Goal: Task Accomplishment & Management: Use online tool/utility

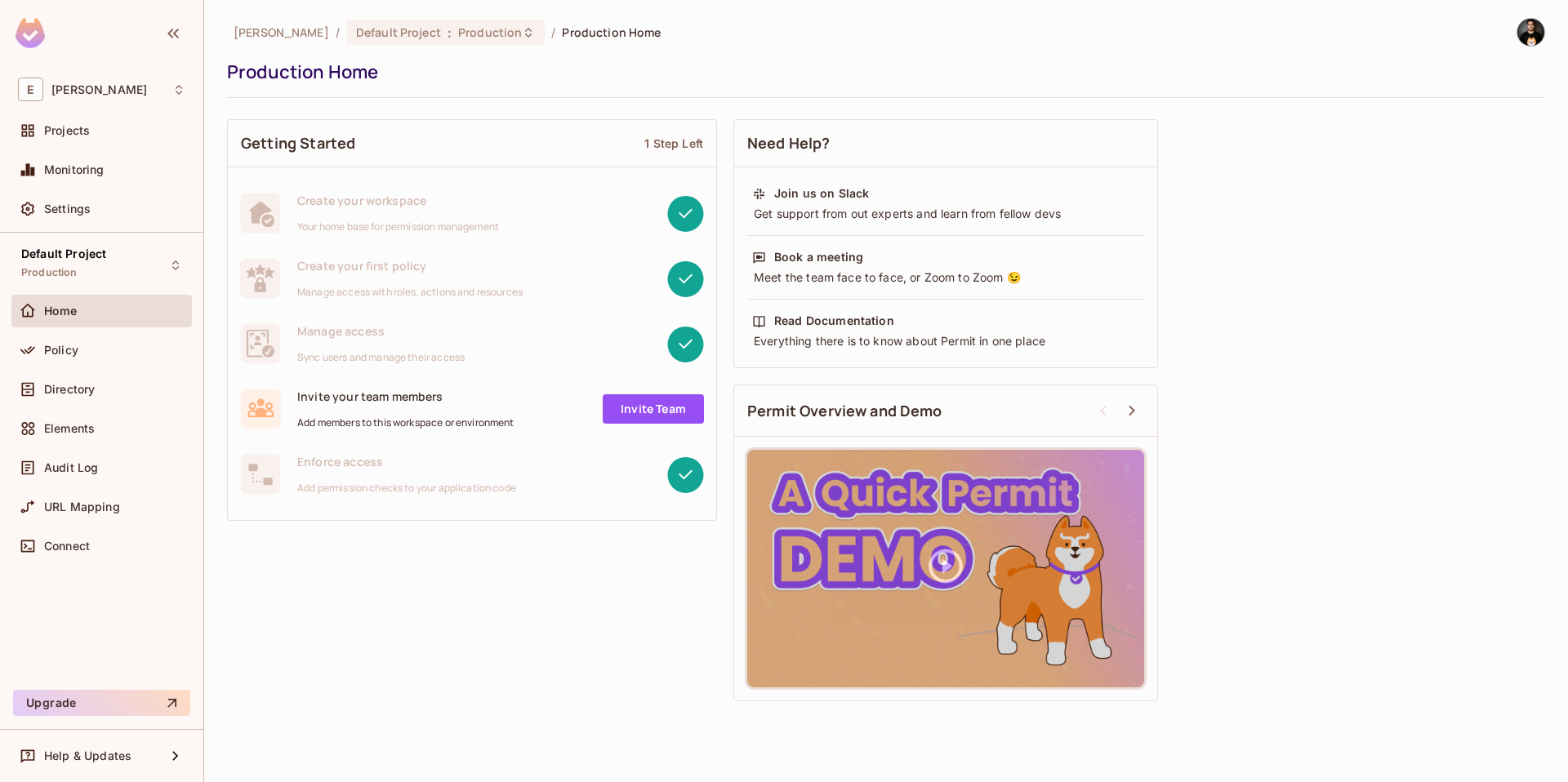
click at [1528, 35] on img at bounding box center [1530, 32] width 27 height 27
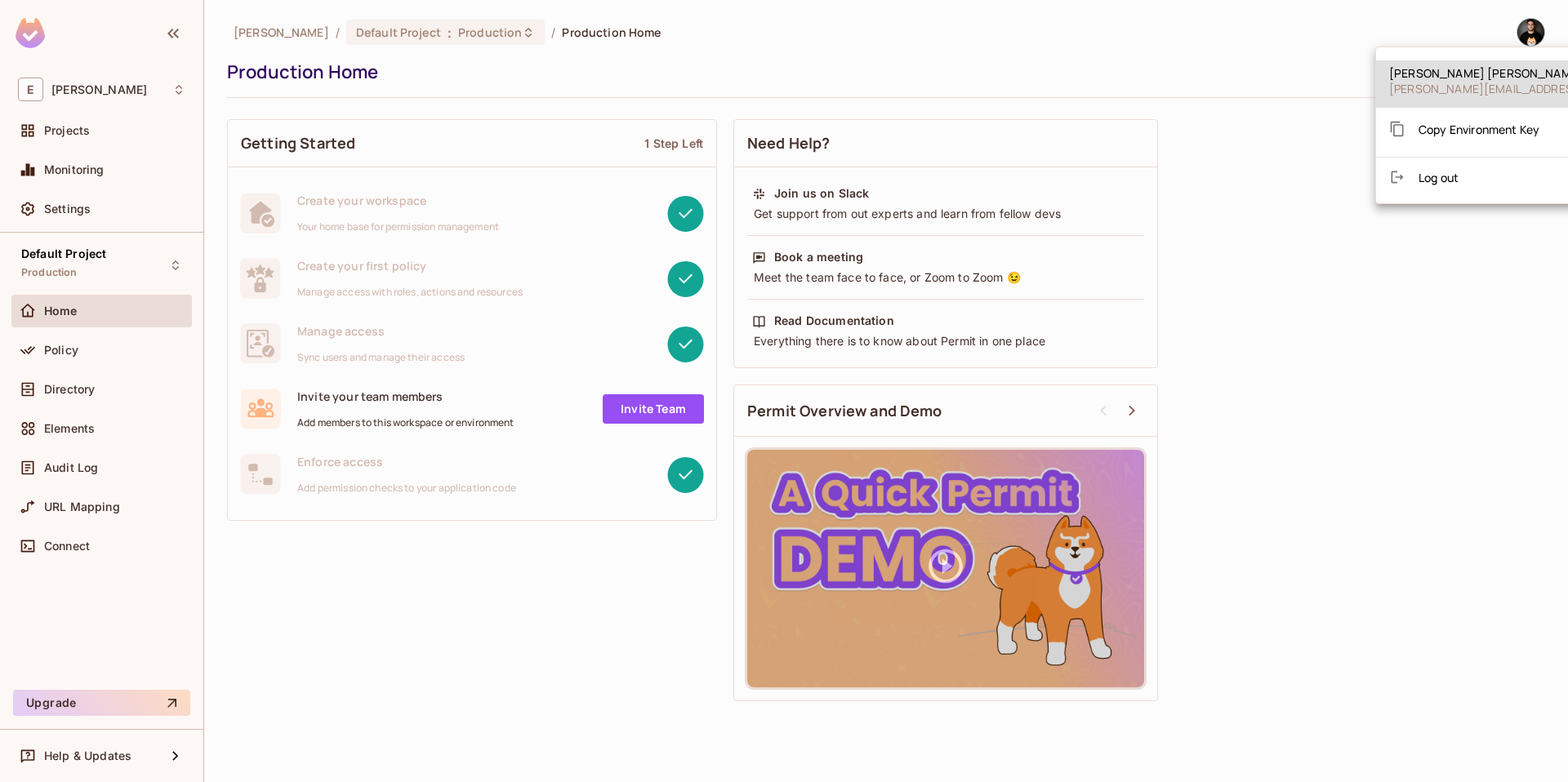
click at [1459, 124] on span "Copy Environment Key" at bounding box center [1477, 129] width 120 height 16
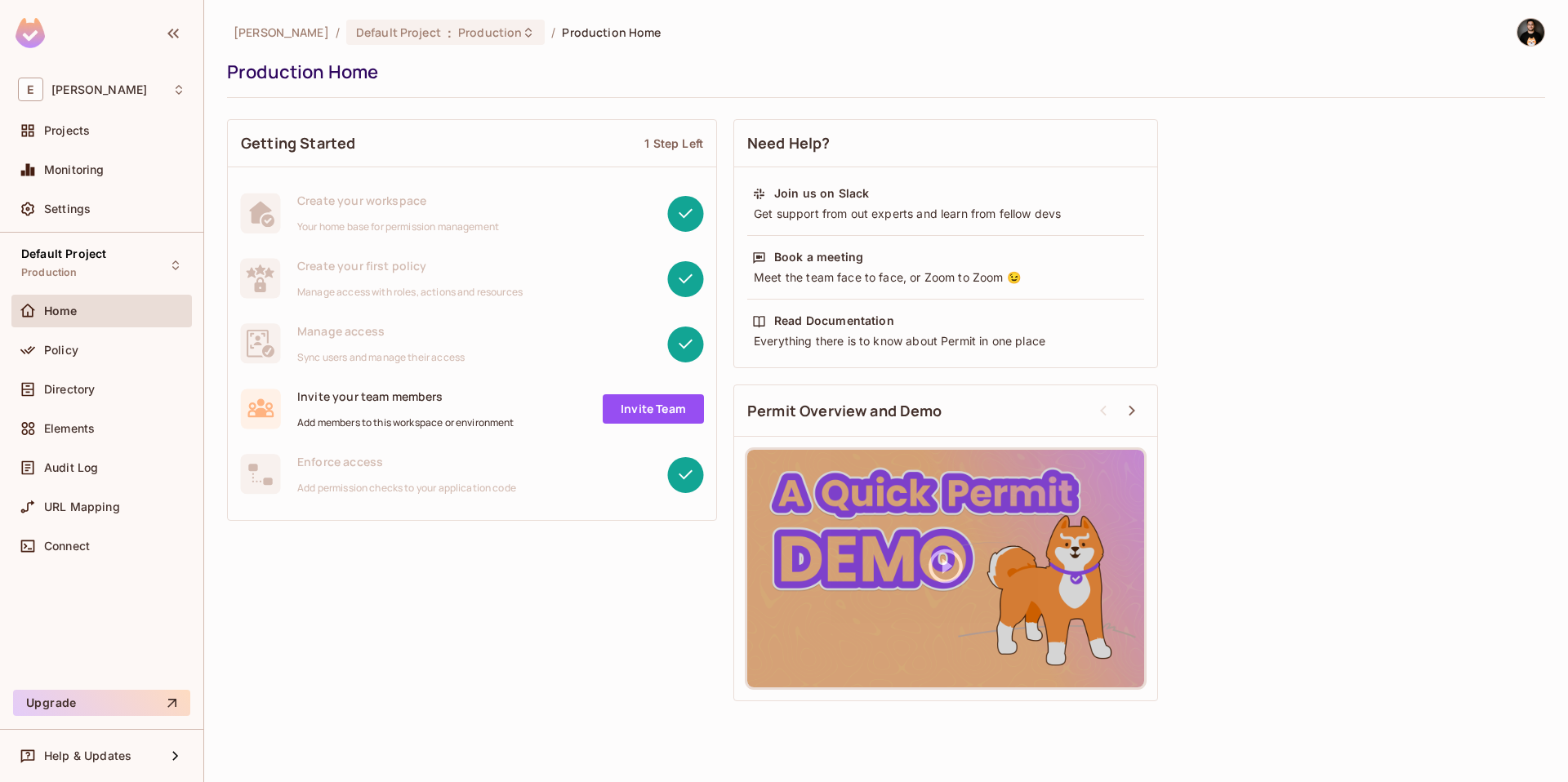
click at [1545, 38] on div "Eli / Default Project : Production / Production Home Production Home Getting St…" at bounding box center [885, 391] width 1363 height 782
click at [1535, 34] on img at bounding box center [1530, 32] width 27 height 27
click at [1487, 121] on span "Copy Environment Key" at bounding box center [1477, 129] width 120 height 16
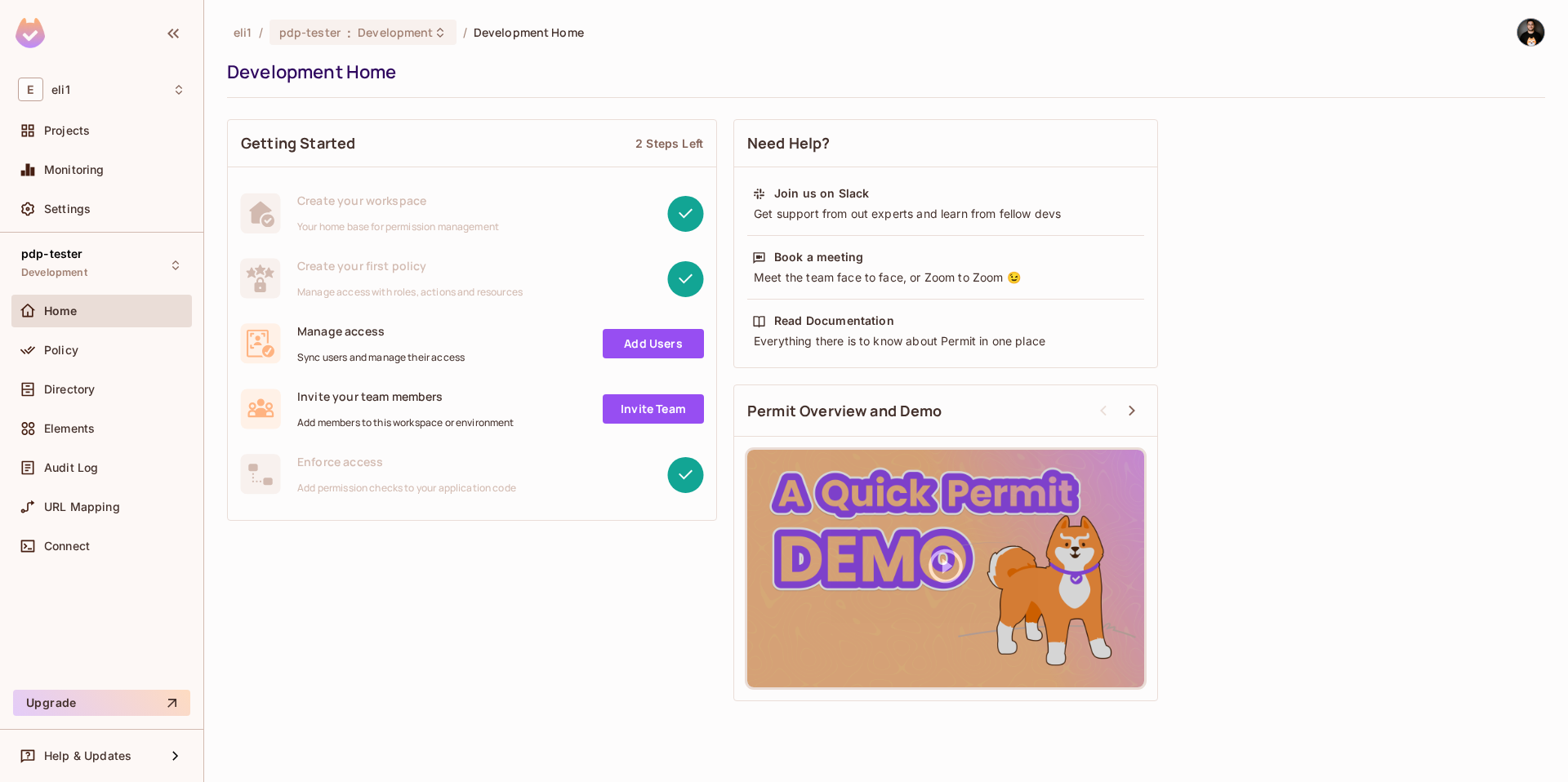
click at [1532, 39] on img at bounding box center [1530, 32] width 27 height 27
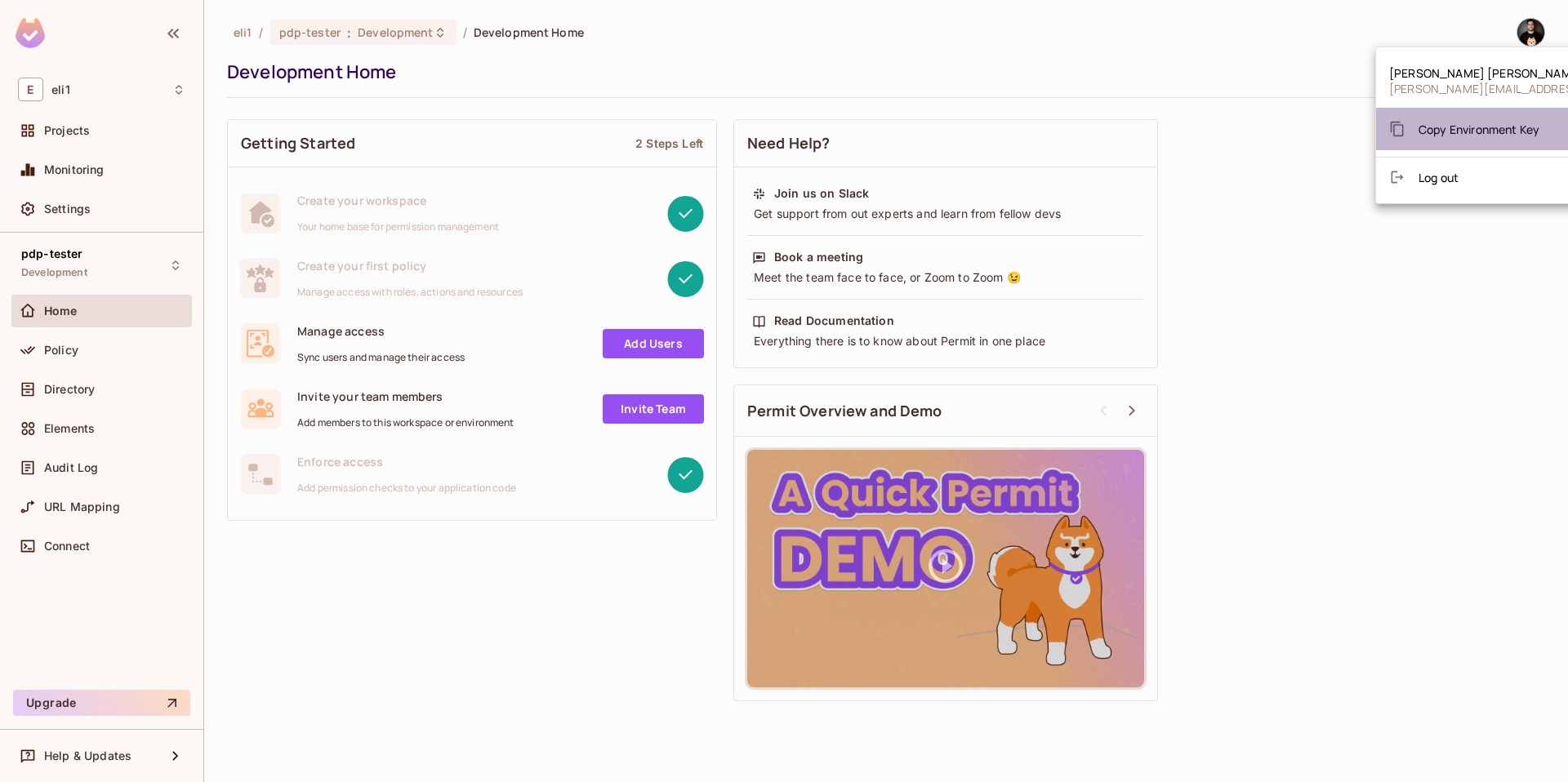
click at [1471, 124] on span "Copy Environment Key" at bounding box center [1477, 129] width 120 height 16
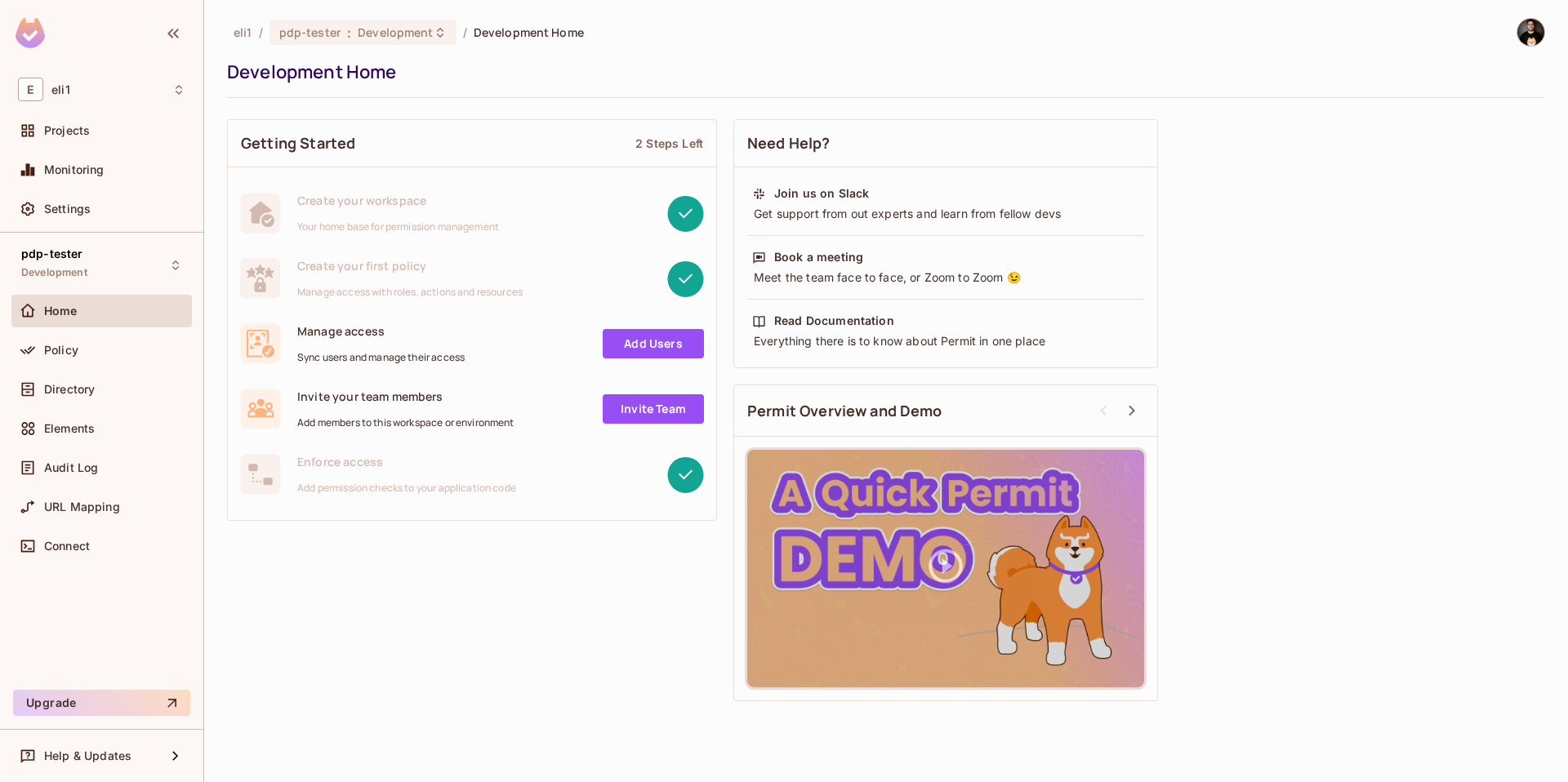
click at [1525, 34] on img at bounding box center [1530, 32] width 27 height 27
click at [1469, 116] on div "Copy Environment Key" at bounding box center [1464, 128] width 150 height 33
